Goal: Transaction & Acquisition: Purchase product/service

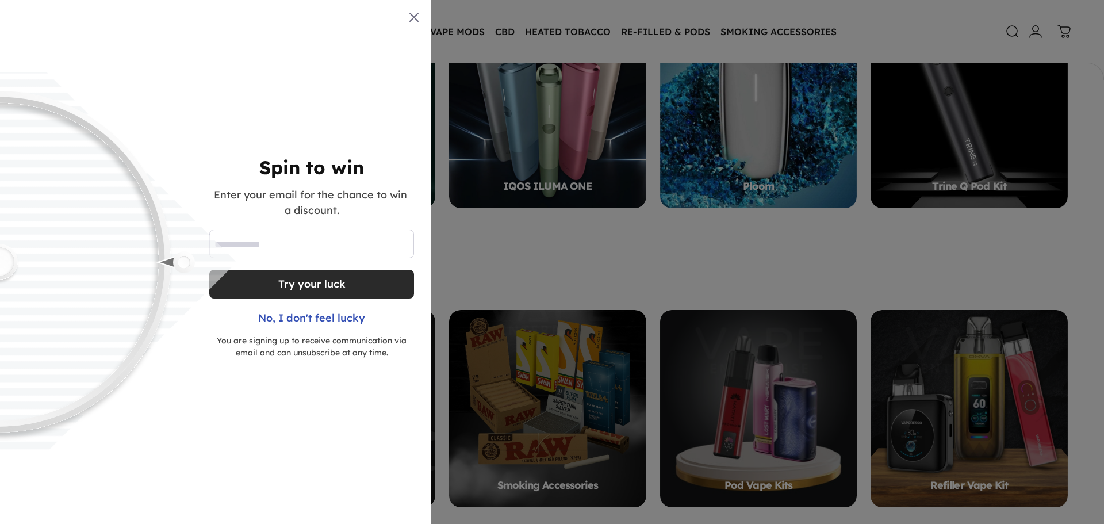
click at [289, 280] on div "Try your luck" at bounding box center [311, 284] width 67 height 29
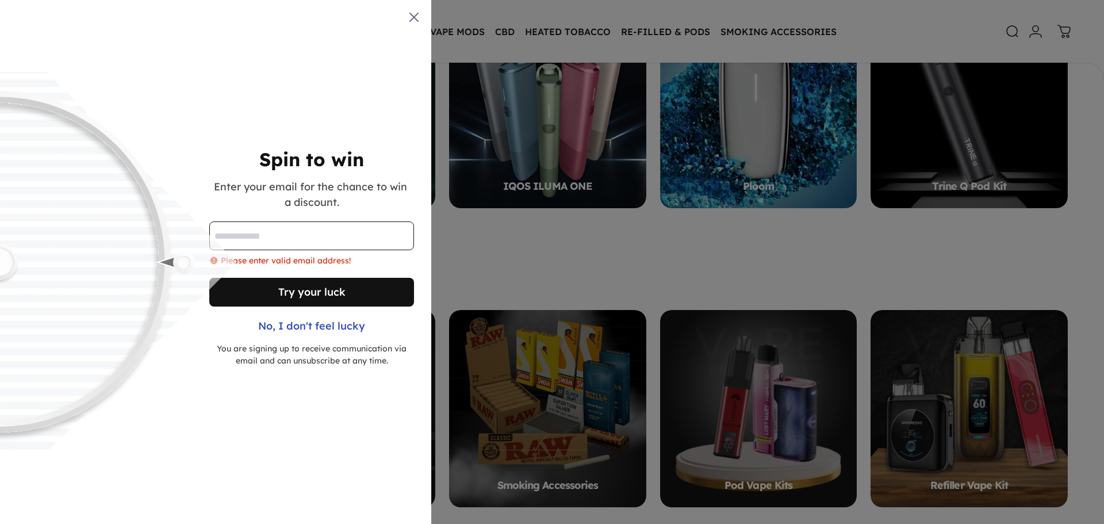
click at [269, 227] on input "Email address" at bounding box center [311, 235] width 205 height 29
click at [280, 239] on input "Email address" at bounding box center [311, 235] width 205 height 29
type input "**********"
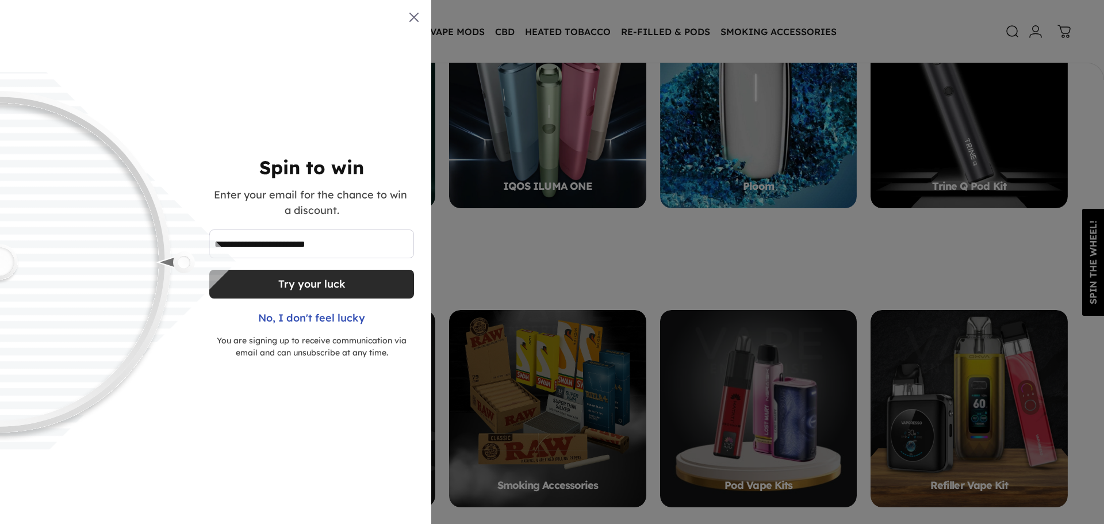
click at [304, 283] on div "Try your luck" at bounding box center [311, 284] width 67 height 29
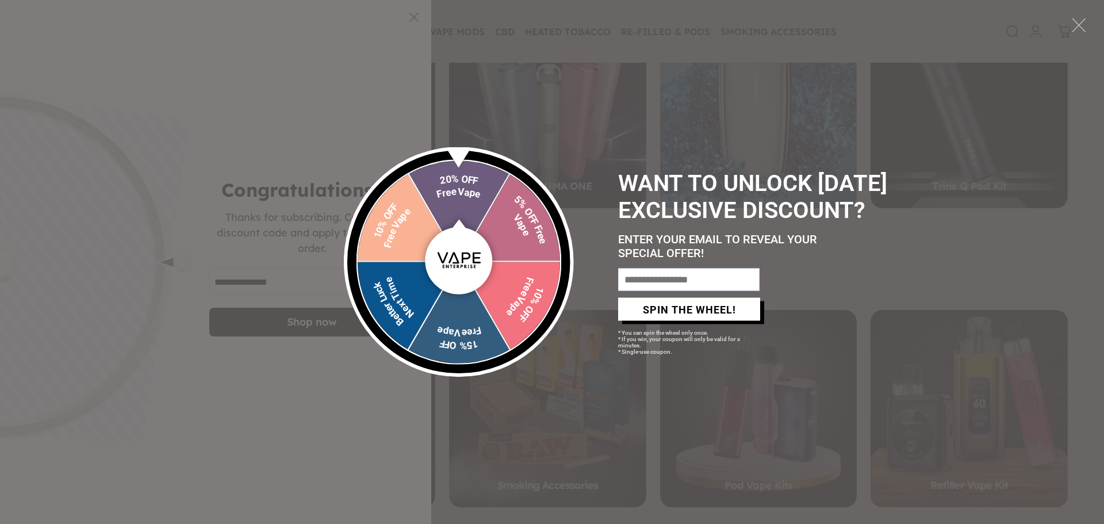
click at [1085, 22] on div at bounding box center [1080, 25] width 16 height 16
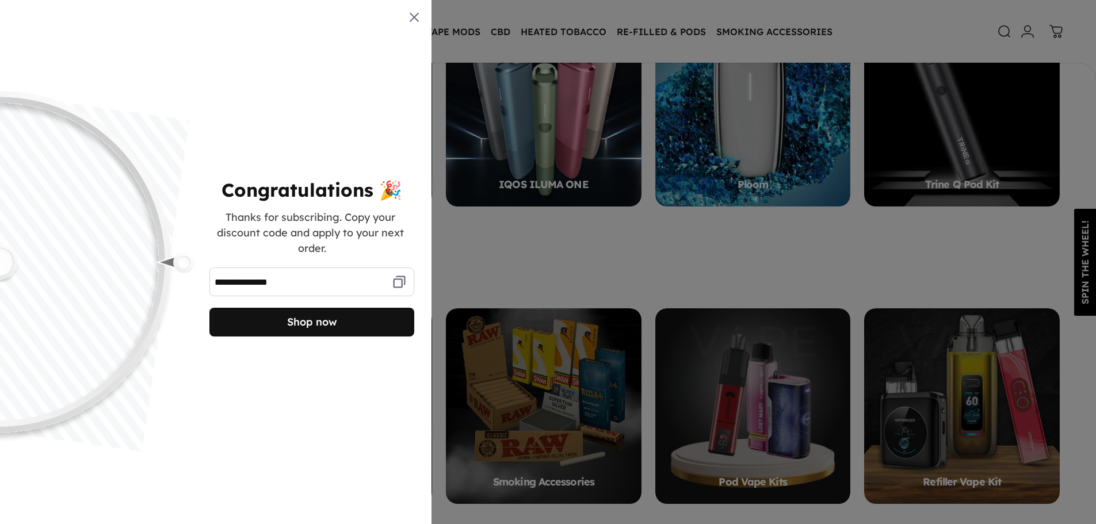
click at [398, 276] on icon at bounding box center [399, 282] width 16 height 16
click at [327, 317] on div "Shop now" at bounding box center [312, 322] width 50 height 29
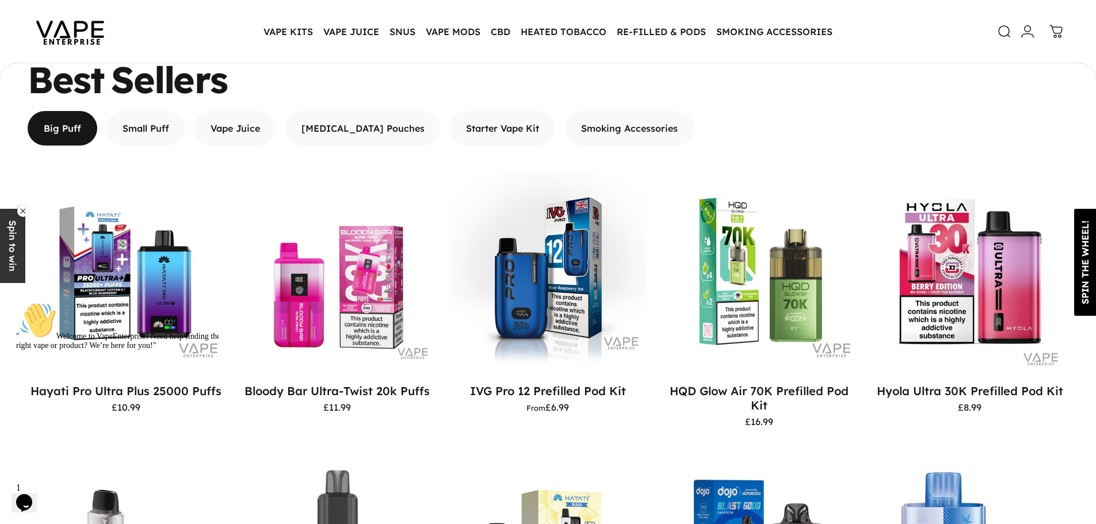
scroll to position [1205, 0]
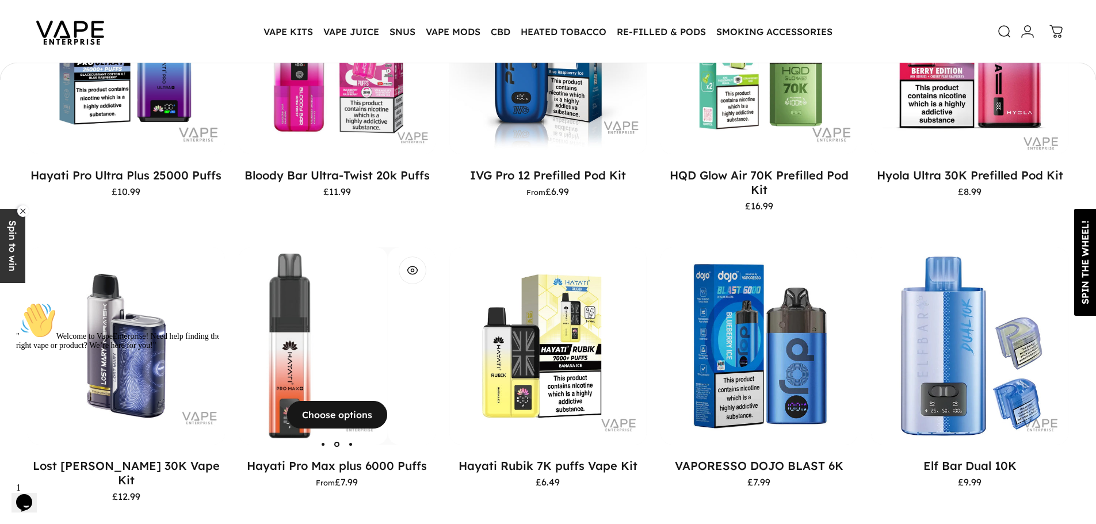
click at [354, 335] on img "Hayati Pro Max plus 6000 Puffs" at bounding box center [288, 345] width 197 height 197
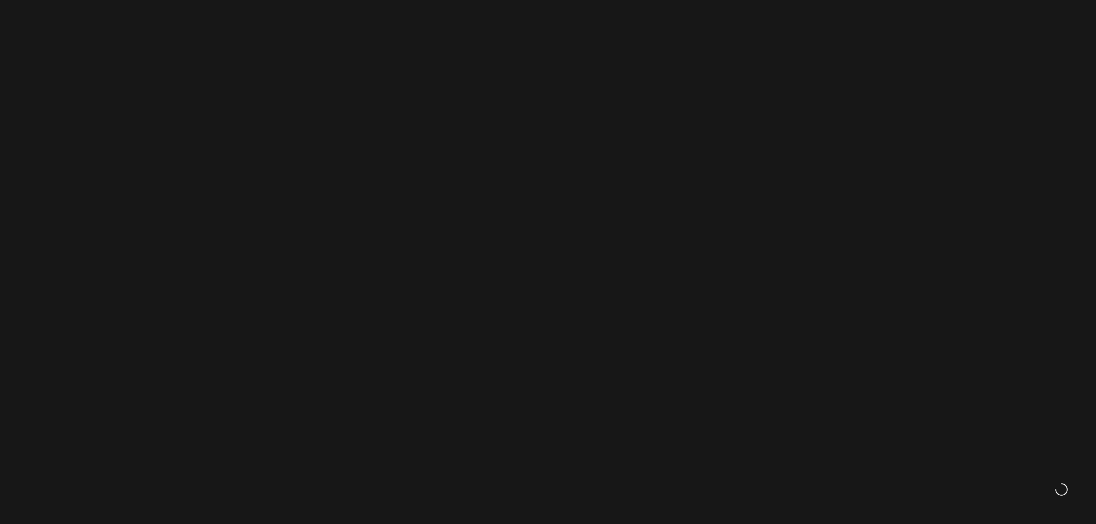
click at [717, 319] on span "submit" at bounding box center [818, 344] width 542 height 69
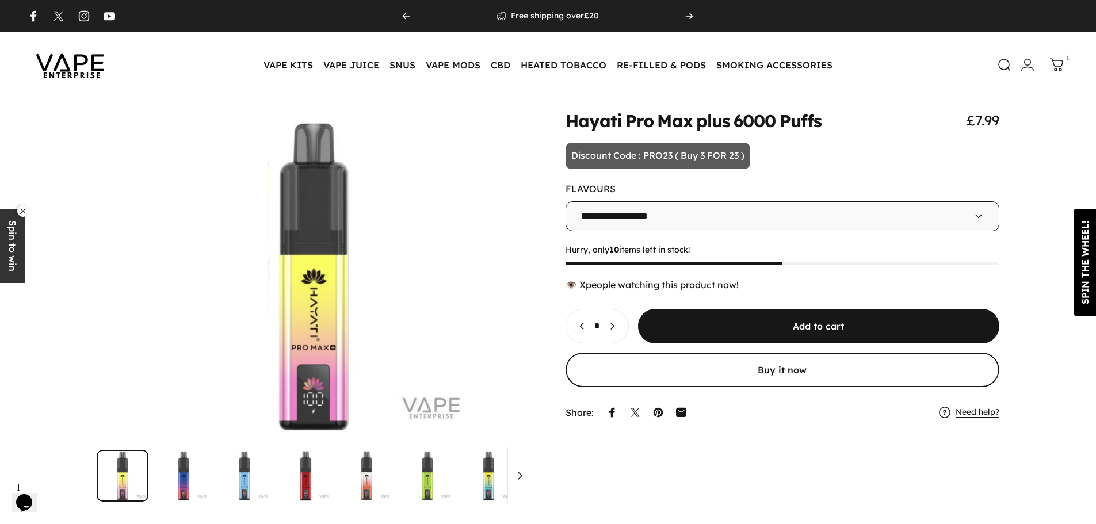
click at [1058, 65] on icon at bounding box center [1057, 65] width 14 height 14
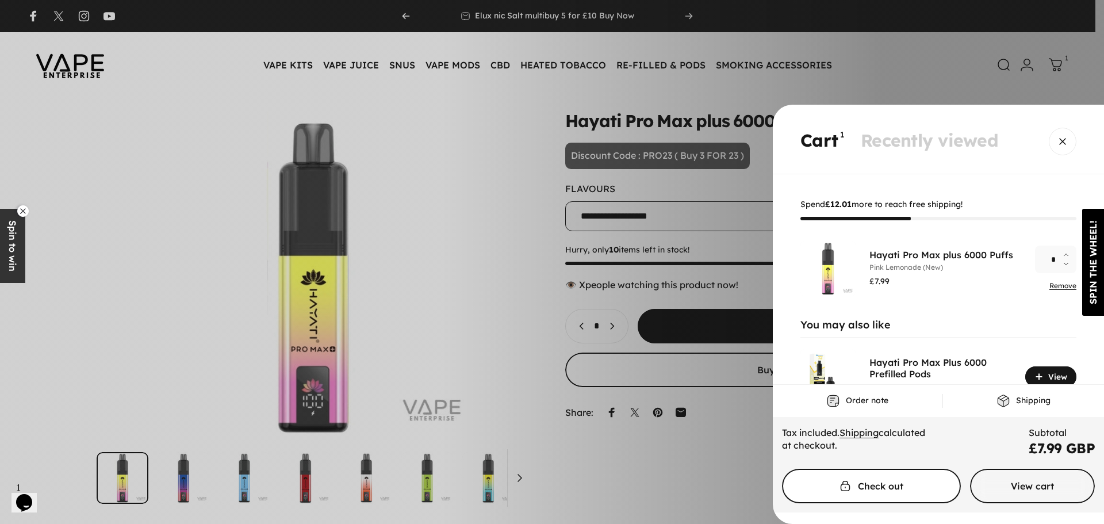
click at [886, 490] on span "Cart" at bounding box center [871, 486] width 268 height 69
